Goal: Information Seeking & Learning: Learn about a topic

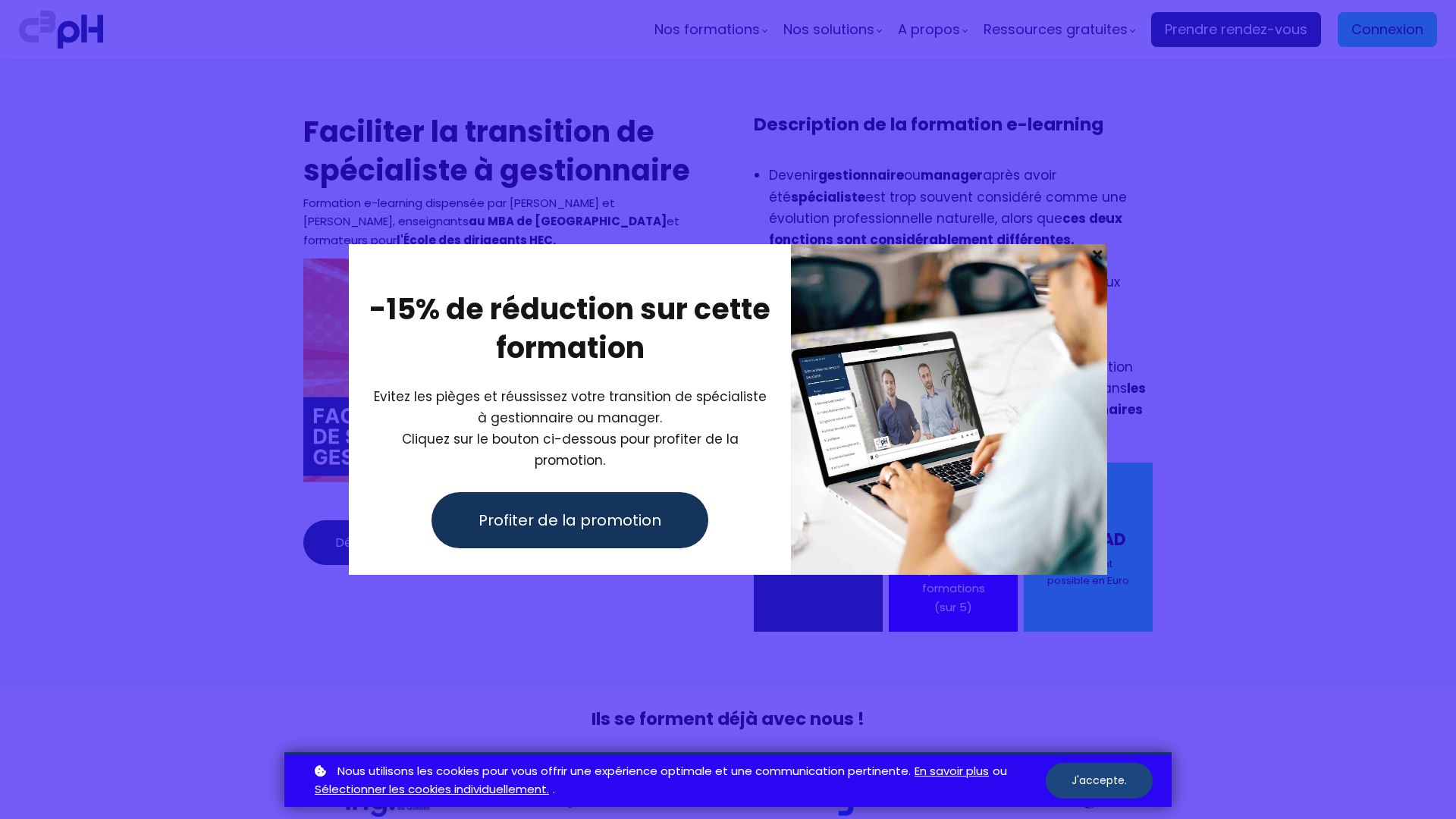
click at [1099, 780] on button "J'accepte." at bounding box center [1099, 780] width 107 height 36
